Goal: Find specific fact: Find specific fact

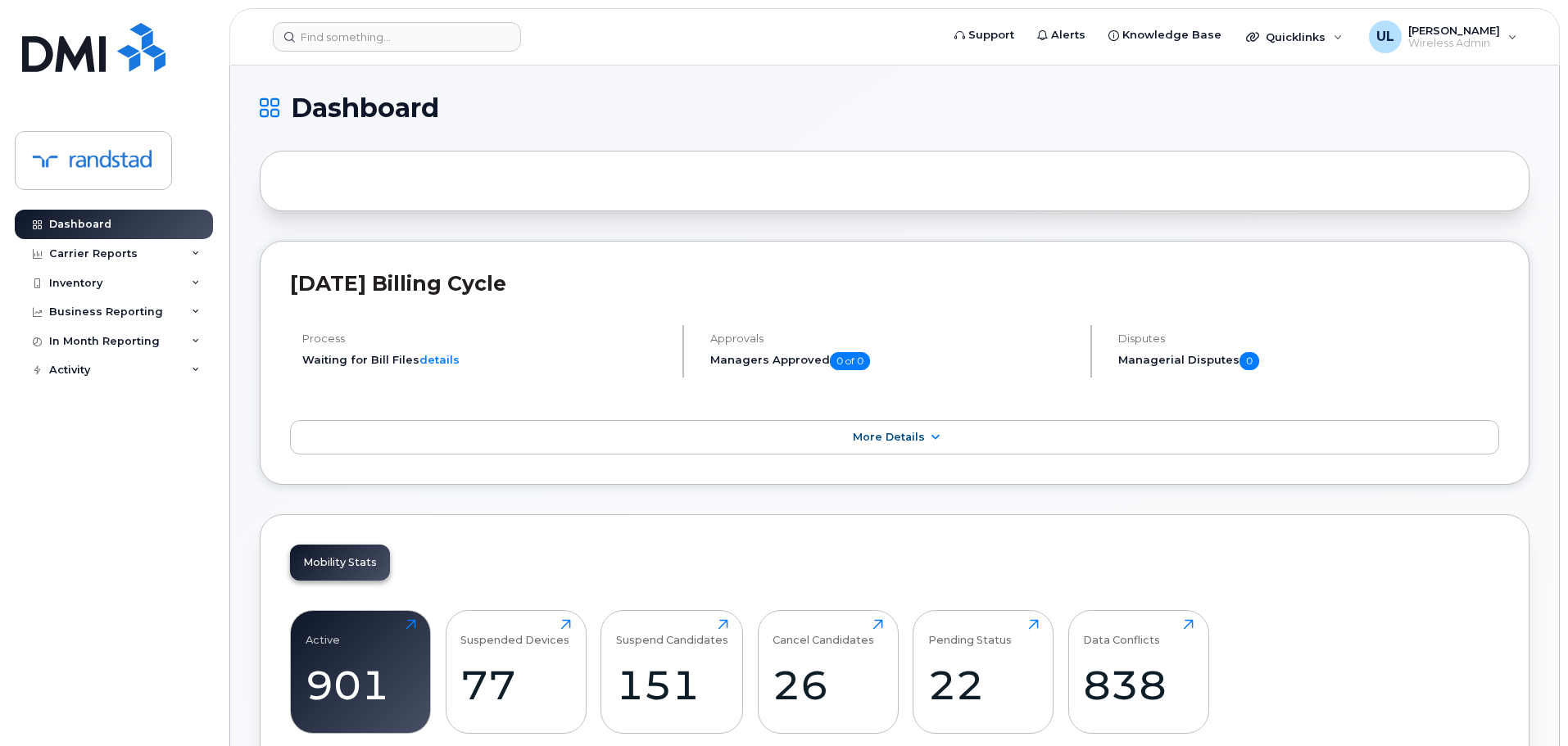
click at [500, 61] on header "Support Alerts Knowledge Base Quicklinks Suspend / Cancel Device Change SIM Car…" at bounding box center [895, 36] width 1331 height 58
click at [474, 48] on input at bounding box center [397, 36] width 248 height 29
paste input "4034649214"
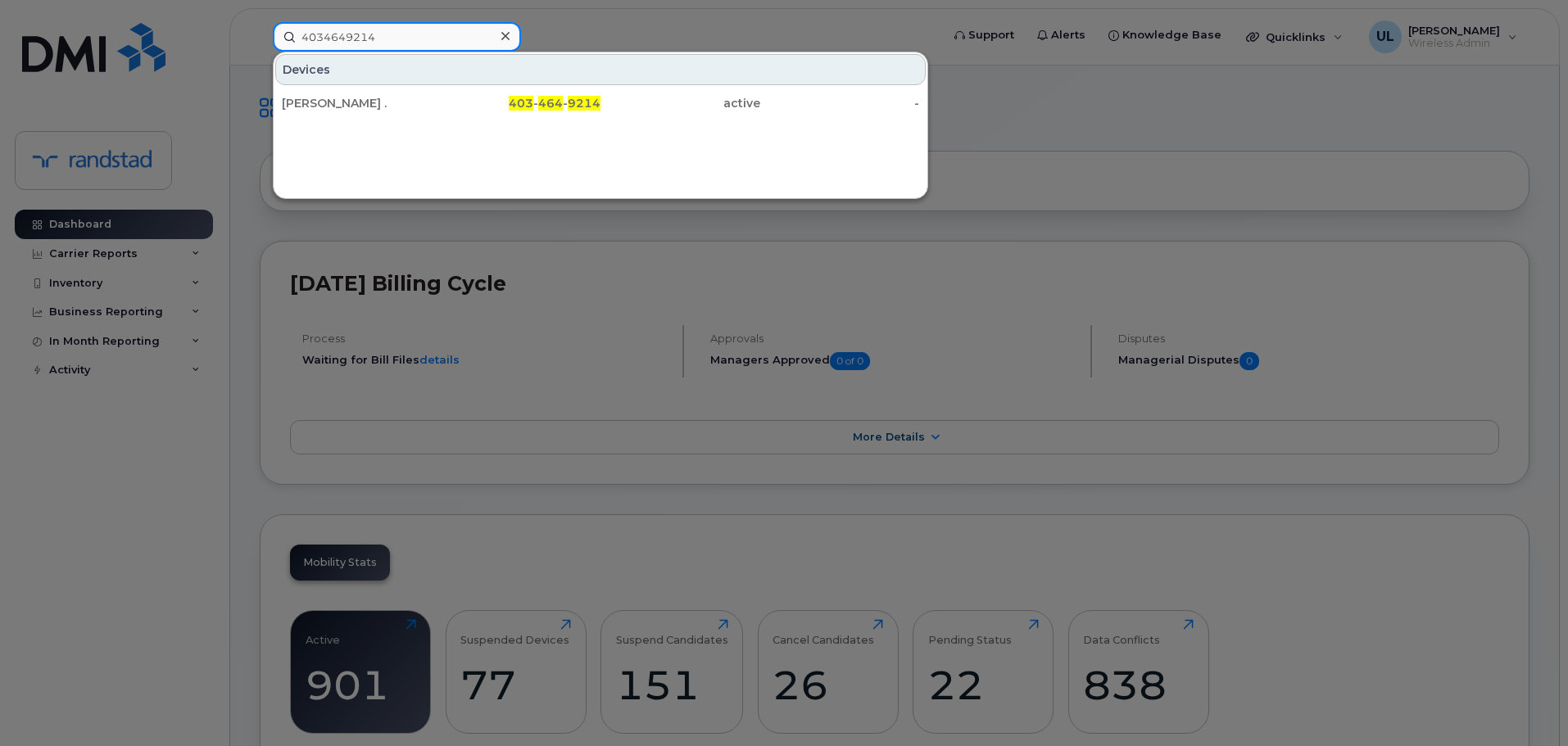
type input "4034649214"
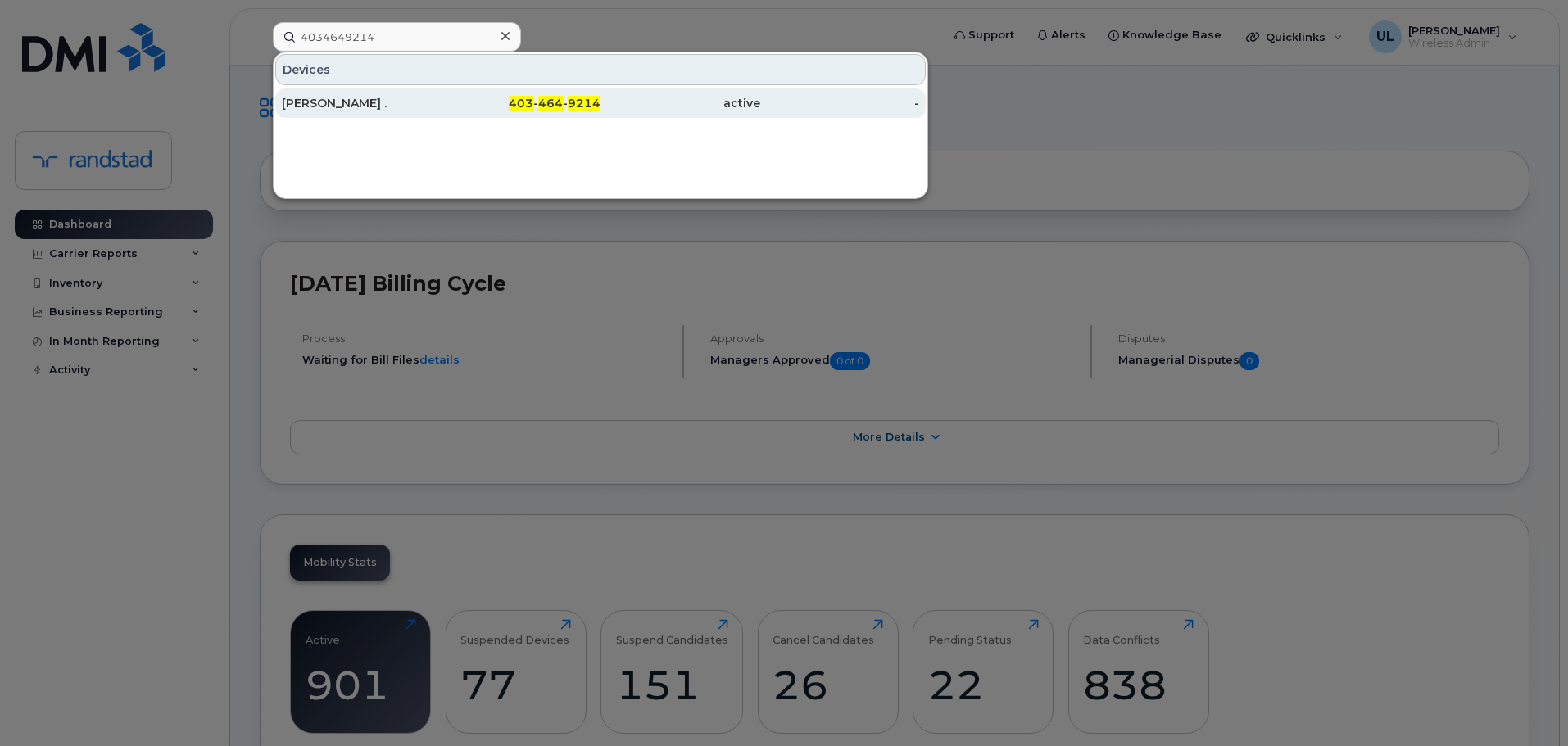
drag, startPoint x: 444, startPoint y: 106, endPoint x: 556, endPoint y: 106, distance: 112.0
click at [443, 109] on div "403 - 464 - 9214" at bounding box center [521, 103] width 159 height 16
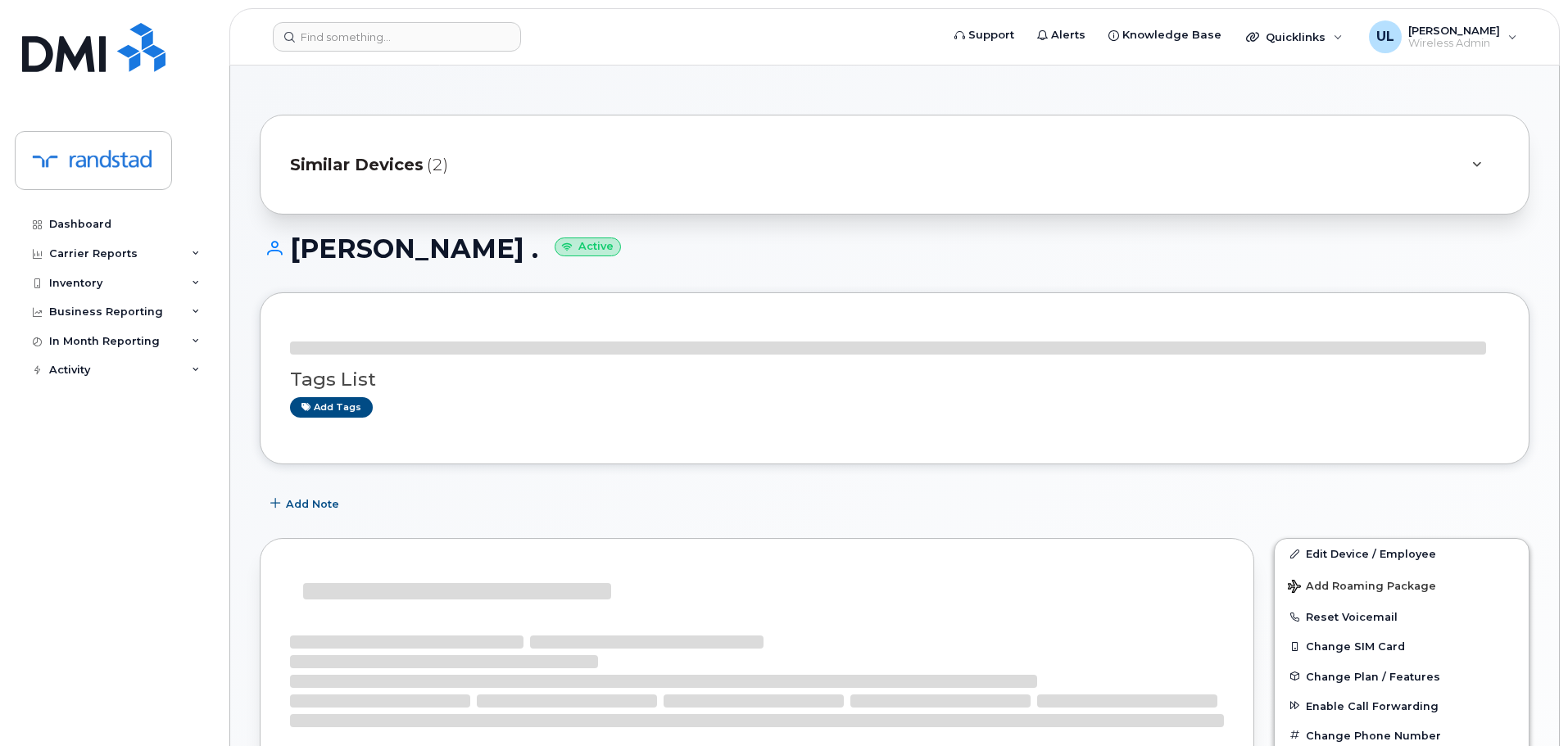
scroll to position [82, 0]
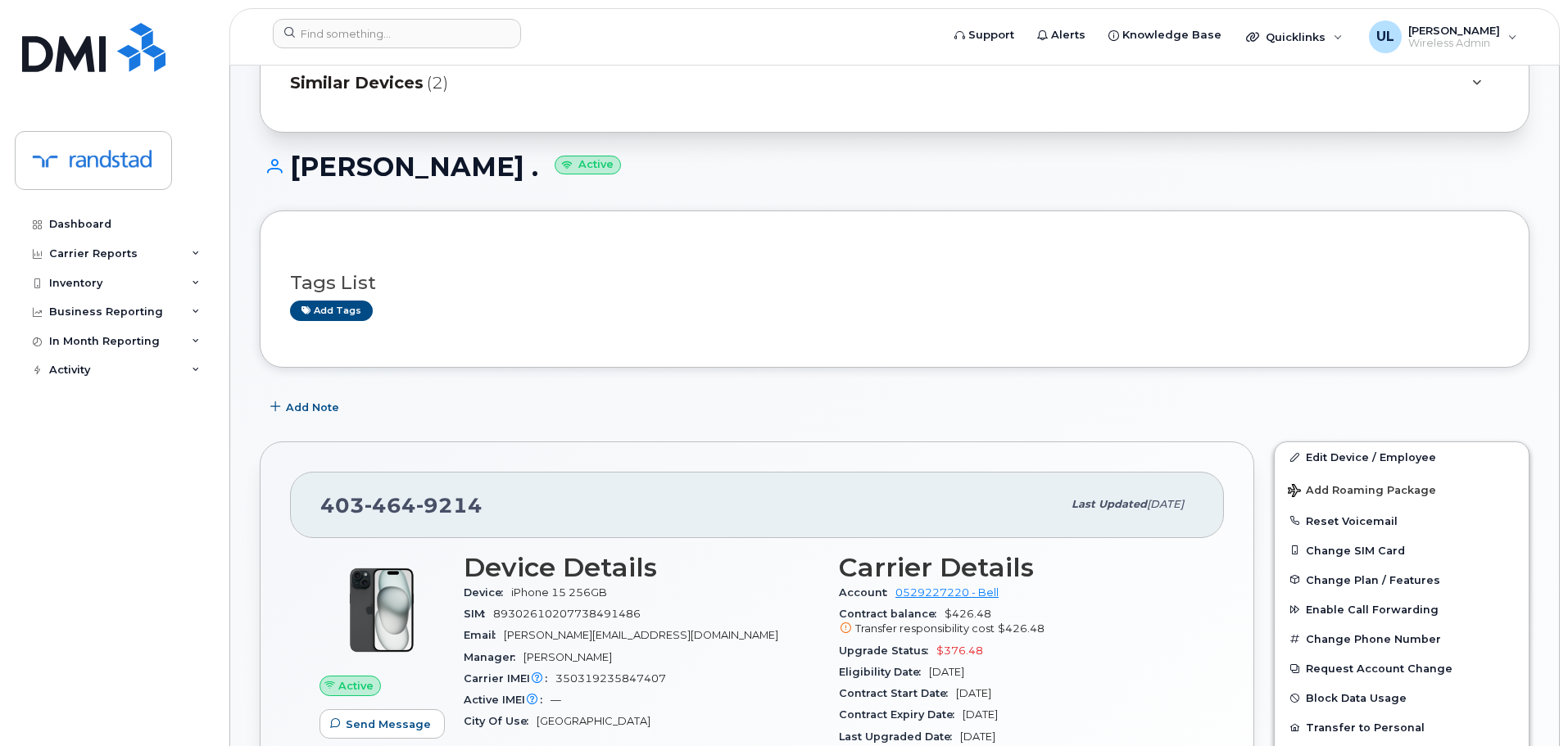
click at [398, 495] on span "464" at bounding box center [390, 506] width 51 height 25
copy span "403 464 9214"
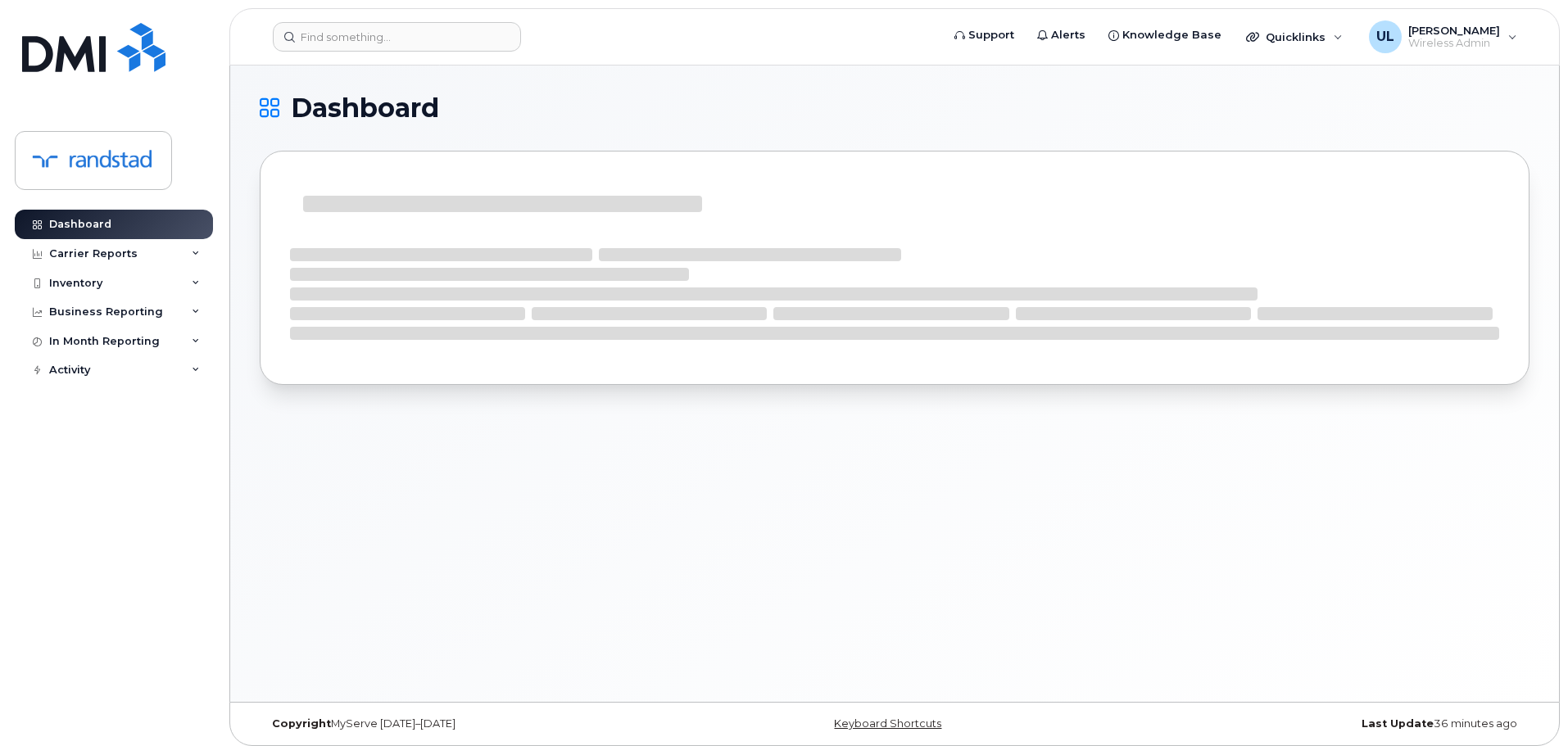
click at [455, 63] on header "Support Alerts Knowledge Base Quicklinks Suspend / Cancel Device Change SIM Car…" at bounding box center [895, 36] width 1331 height 58
click at [430, 45] on input at bounding box center [397, 36] width 248 height 29
paste input "353625288781617"
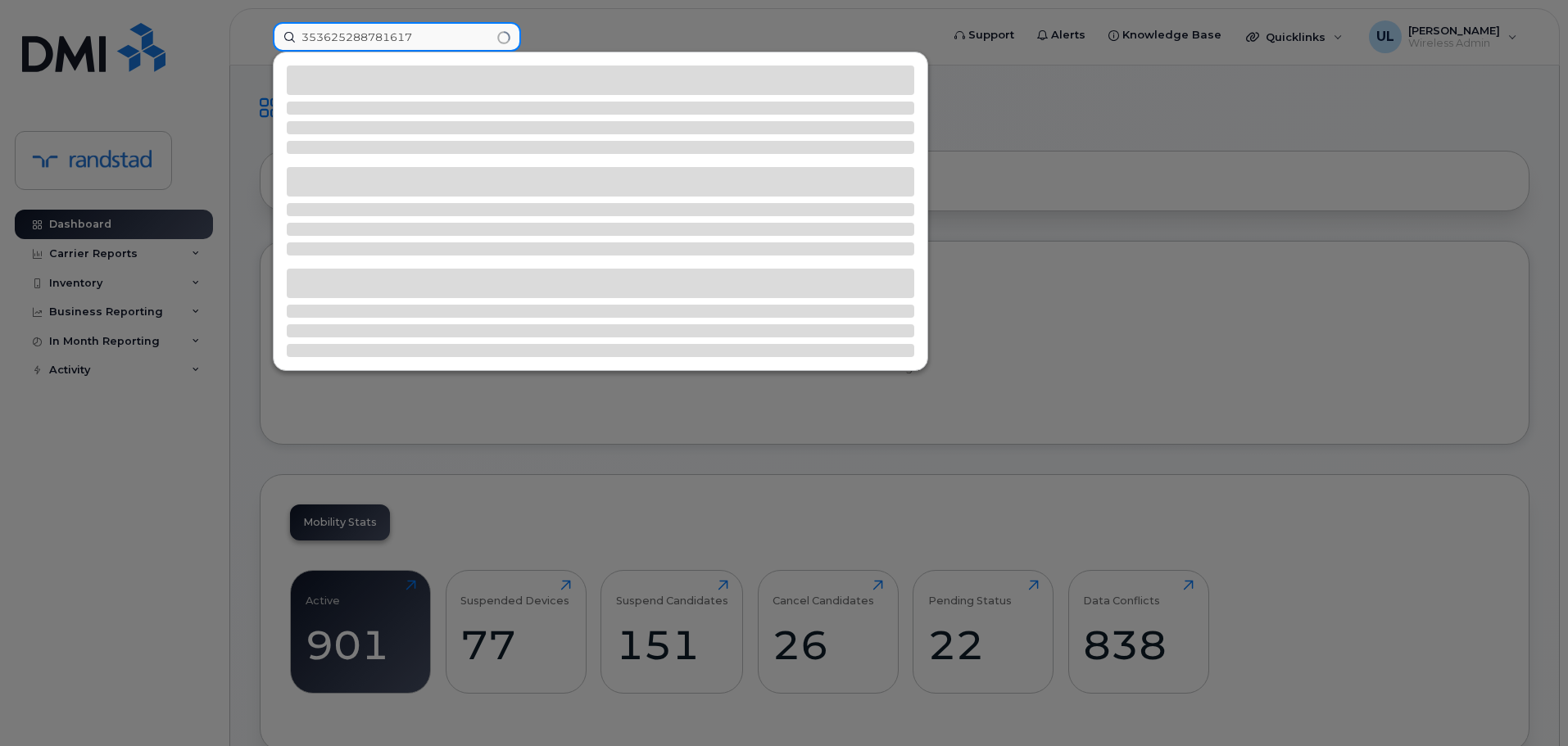
type input "353625288781617"
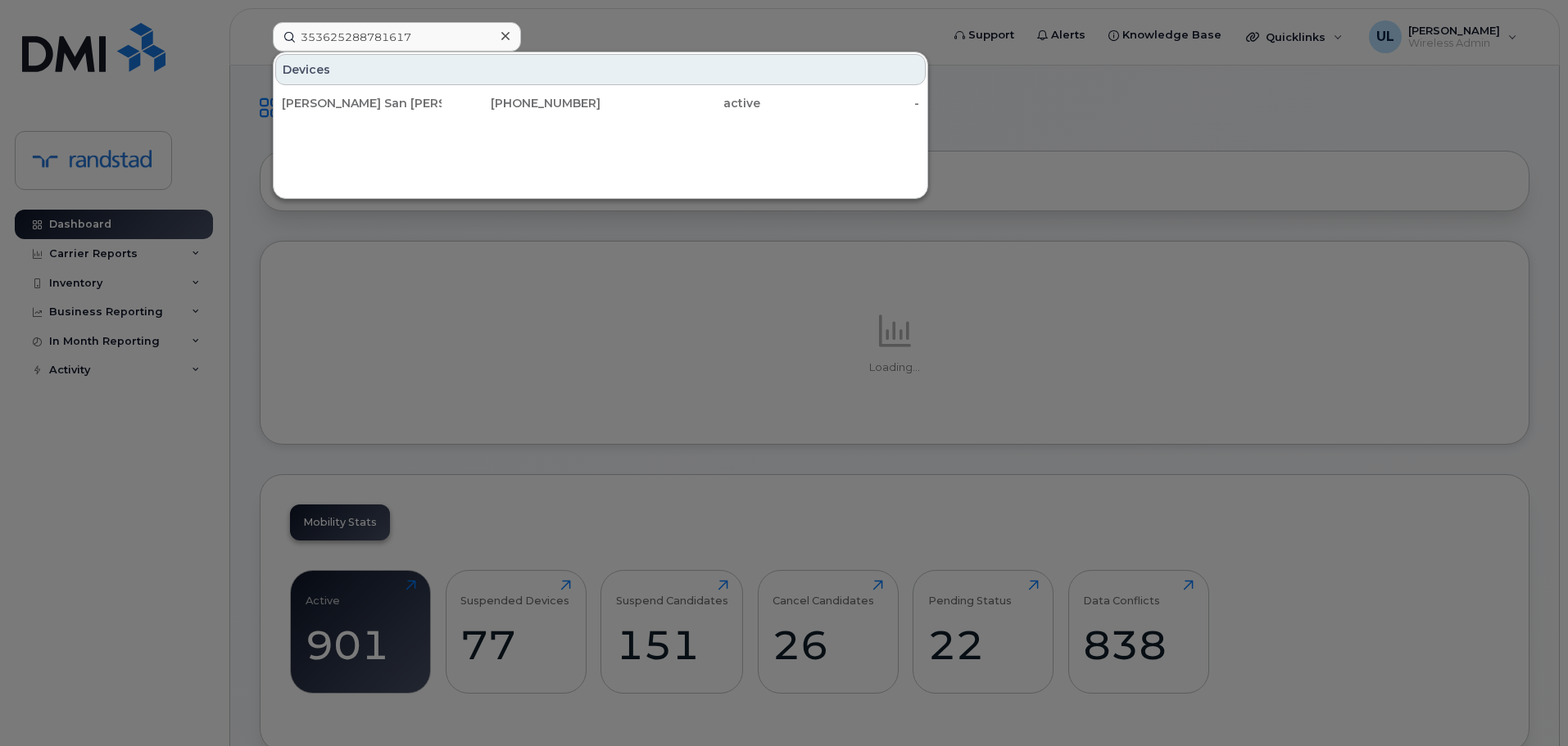
click at [397, 105] on div "[PERSON_NAME] San [PERSON_NAME]" at bounding box center [361, 103] width 159 height 16
